Goal: Task Accomplishment & Management: Manage account settings

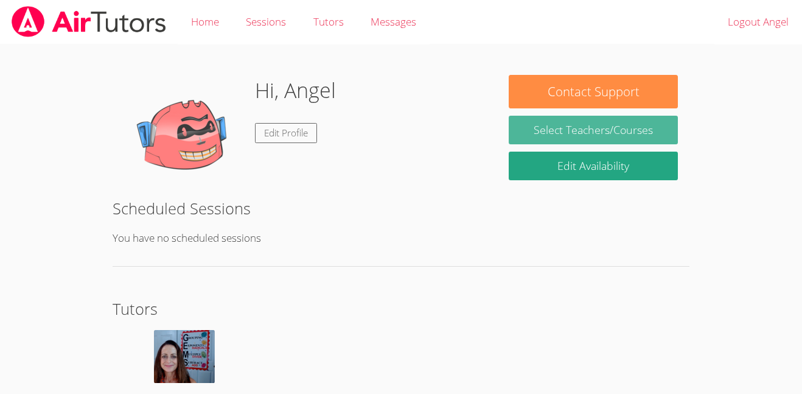
click at [565, 128] on link "Select Teachers/Courses" at bounding box center [593, 130] width 169 height 29
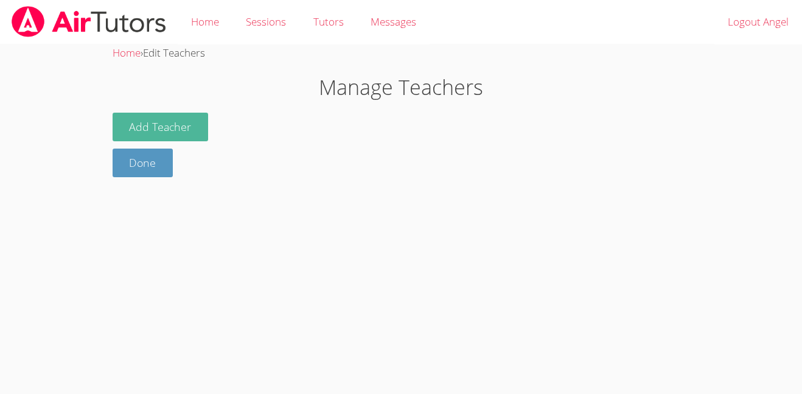
click at [155, 134] on button "Add Teacher" at bounding box center [161, 127] width 96 height 29
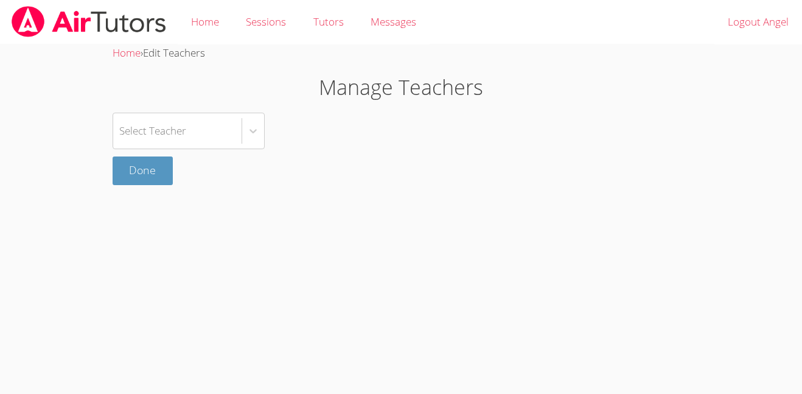
click at [151, 188] on body "Home Sessions Tutors Messages Logout Angel Home › Edit Teachers Manage Teachers…" at bounding box center [401, 197] width 802 height 394
click at [151, 182] on link "Done" at bounding box center [143, 170] width 61 height 29
